Goal: Transaction & Acquisition: Purchase product/service

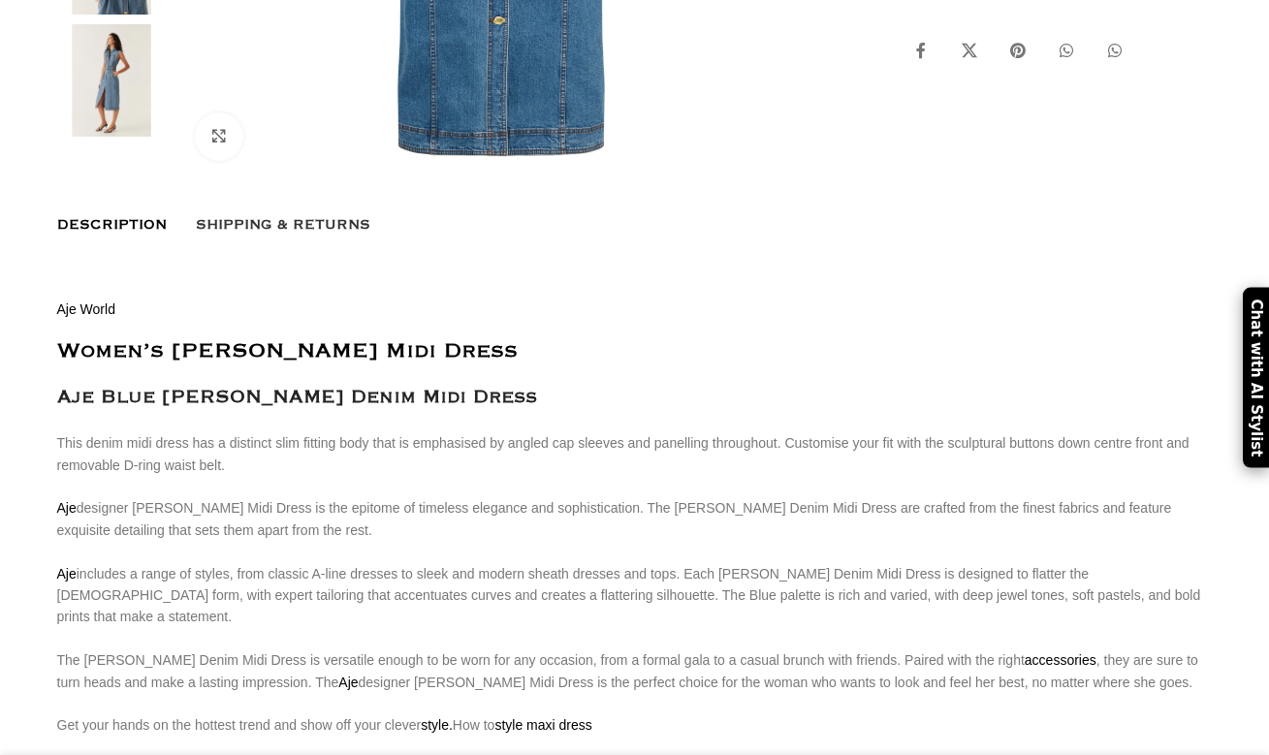
scroll to position [819, 0]
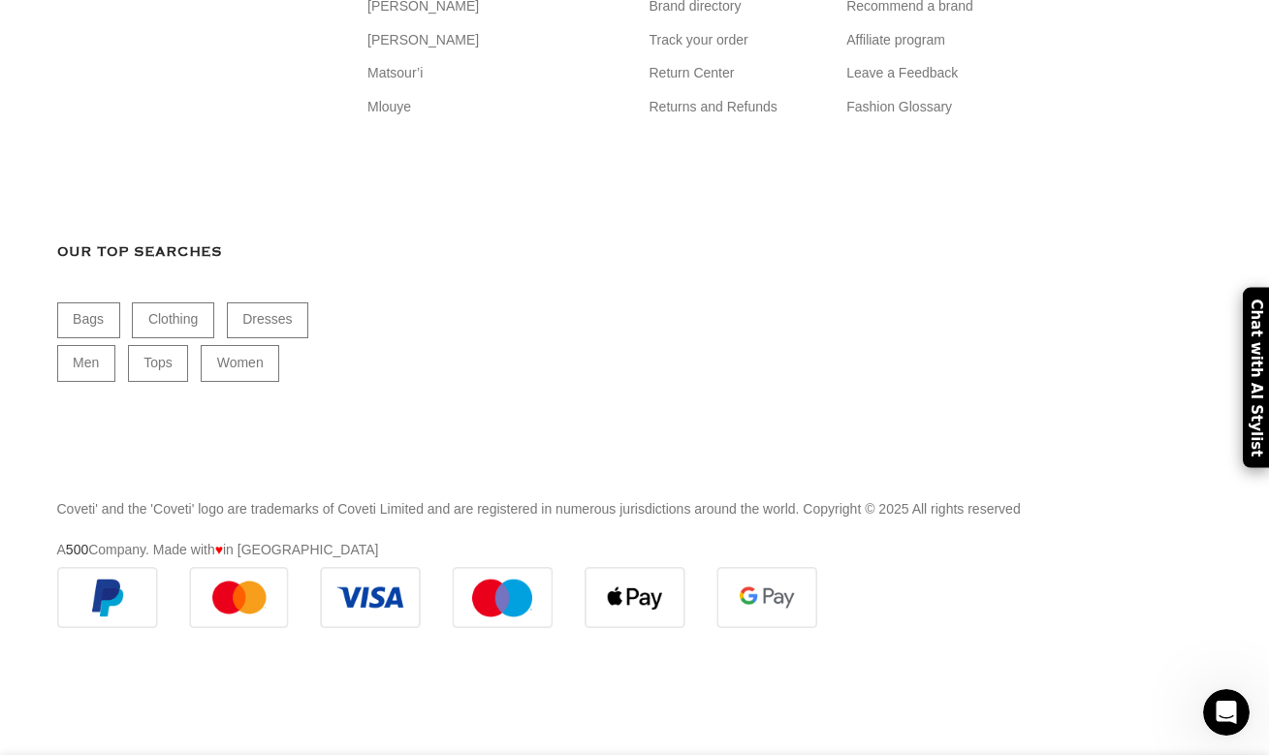
scroll to position [0, 817]
drag, startPoint x: 489, startPoint y: 144, endPoint x: 73, endPoint y: 130, distance: 416.3
drag, startPoint x: 57, startPoint y: 139, endPoint x: 473, endPoint y: 153, distance: 416.3
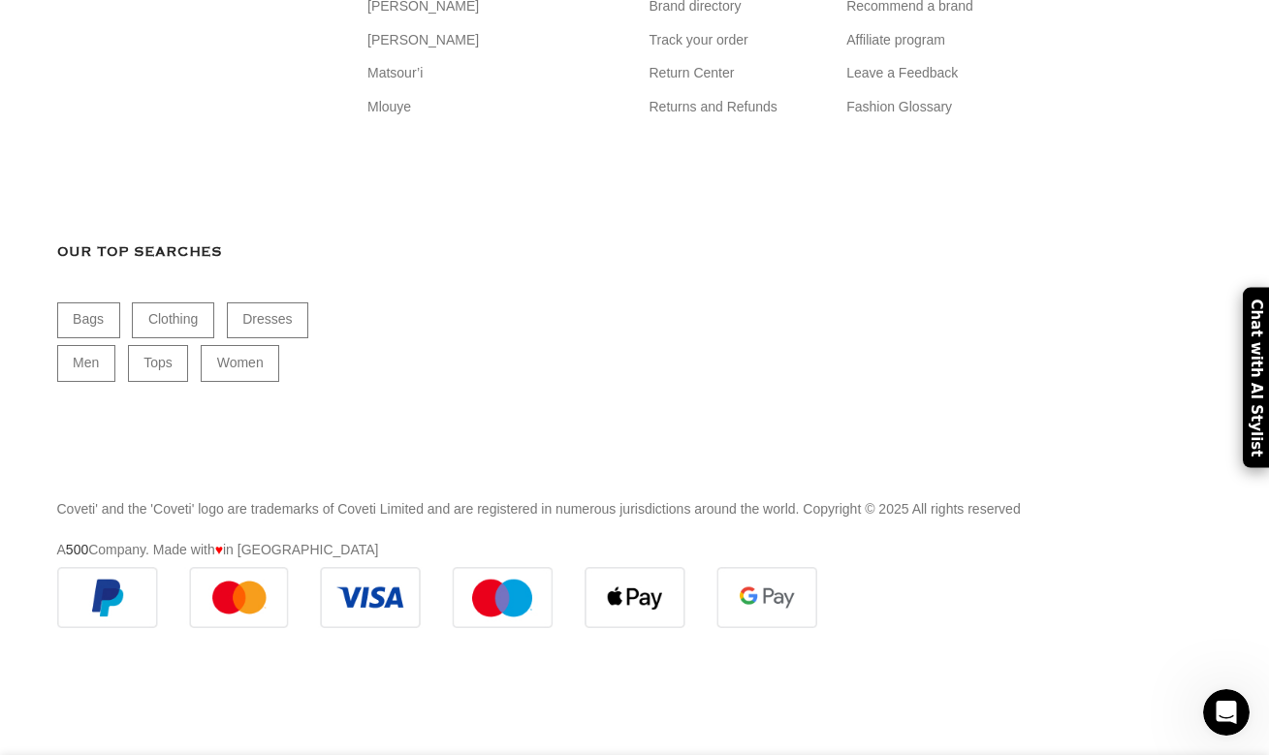
drag, startPoint x: 423, startPoint y: 148, endPoint x: 258, endPoint y: 147, distance: 164.9
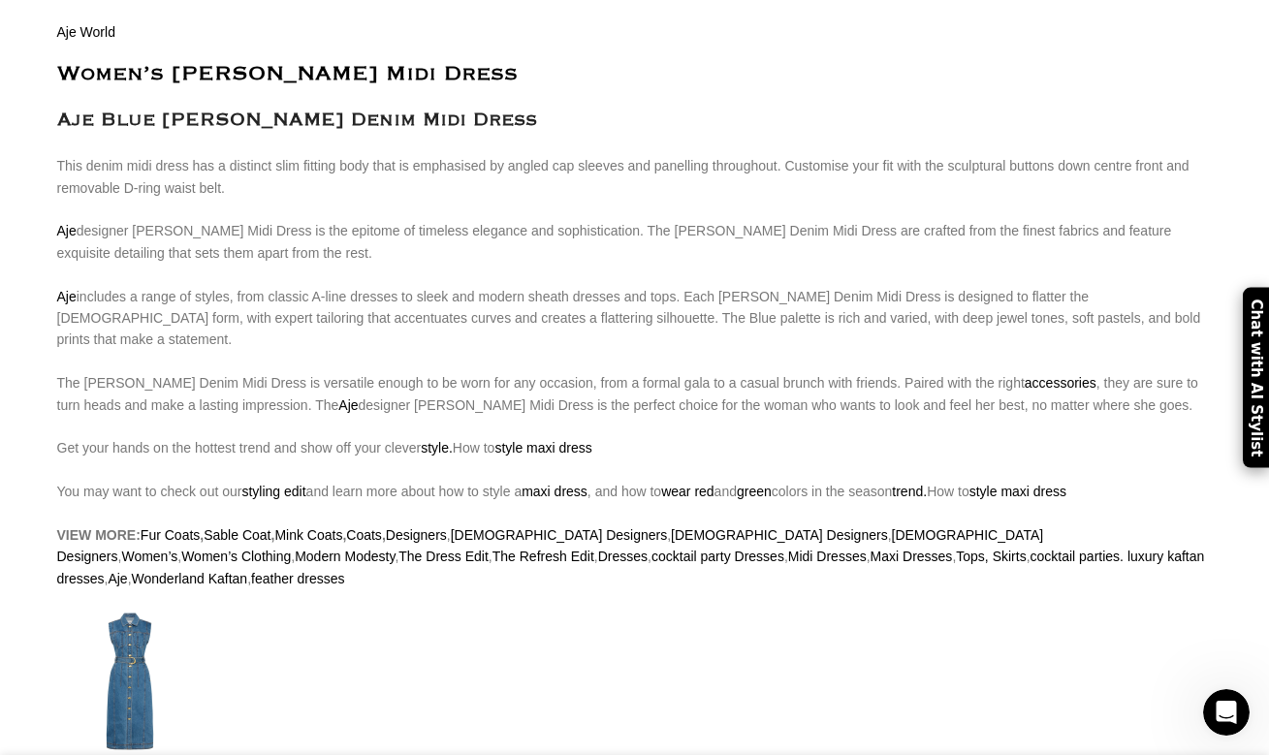
scroll to position [0, 1429]
